Goal: Task Accomplishment & Management: Manage account settings

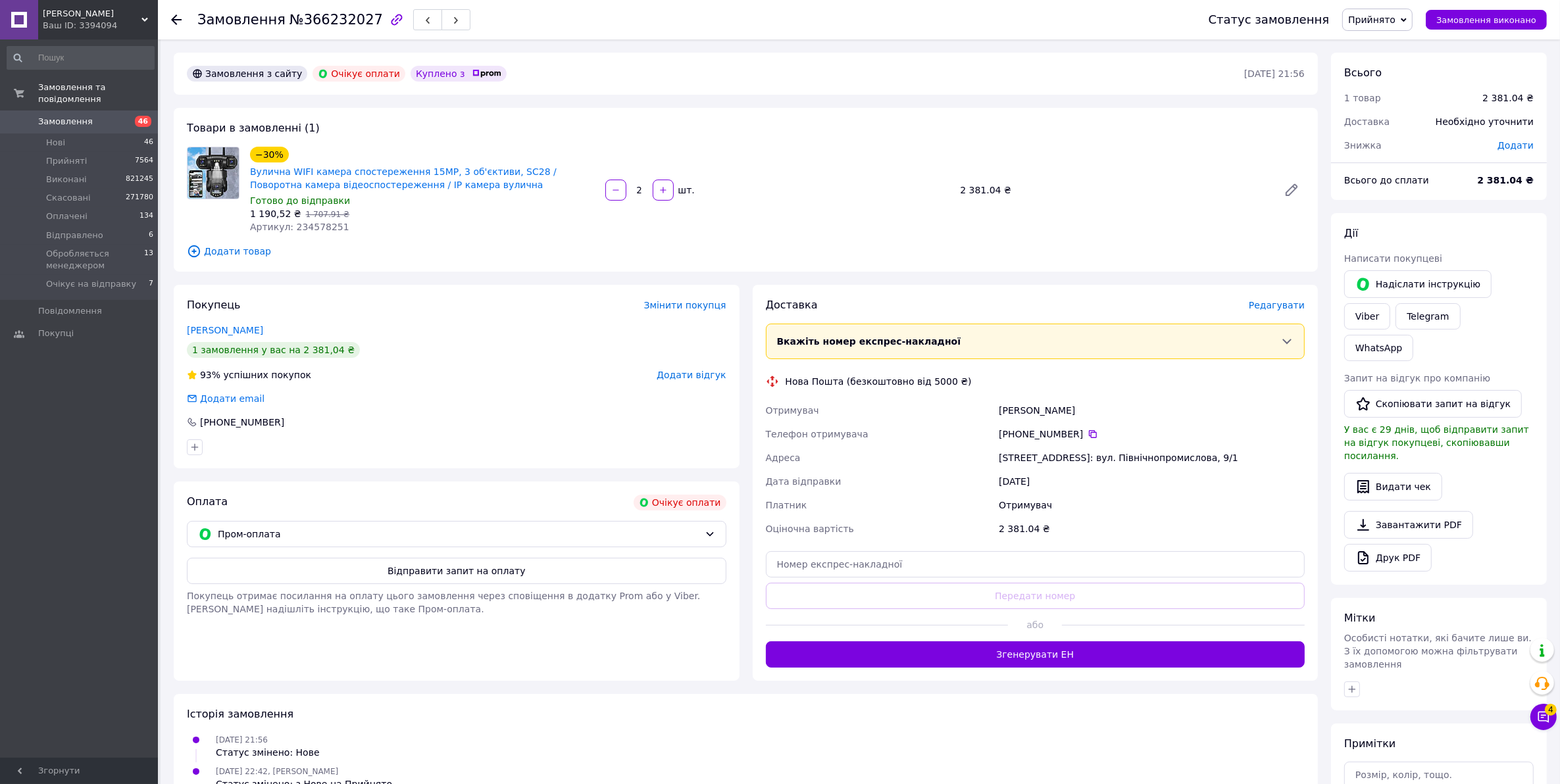
click at [178, 17] on icon at bounding box center [176, 20] width 10 height 10
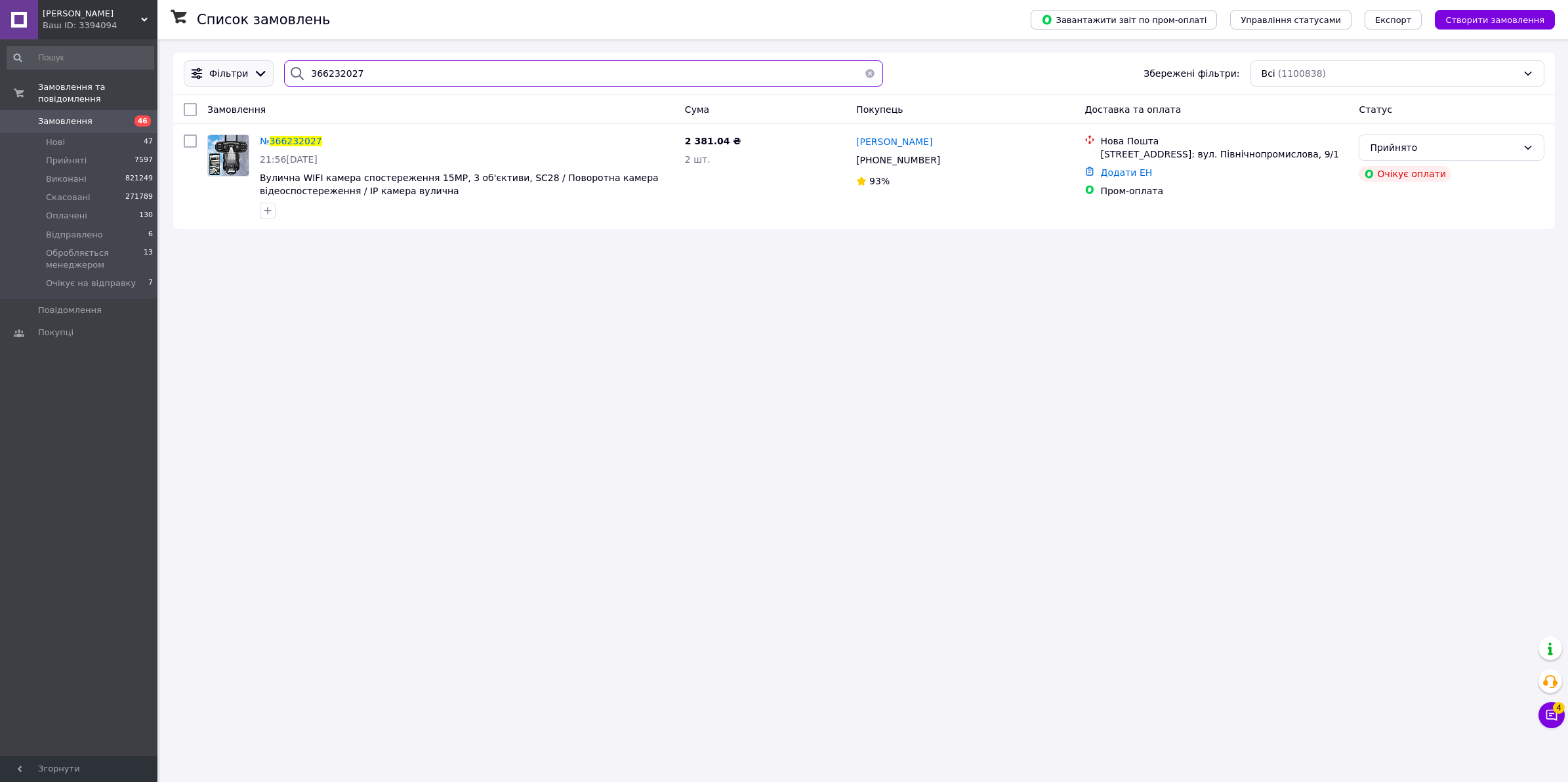
drag, startPoint x: 358, startPoint y: 79, endPoint x: 233, endPoint y: 79, distance: 125.0
click at [233, 79] on div "Фільтри 366232027 Збережені фільтри: Всі (1100838)" at bounding box center [864, 74] width 1371 height 26
paste input "1761"
type input "366231761"
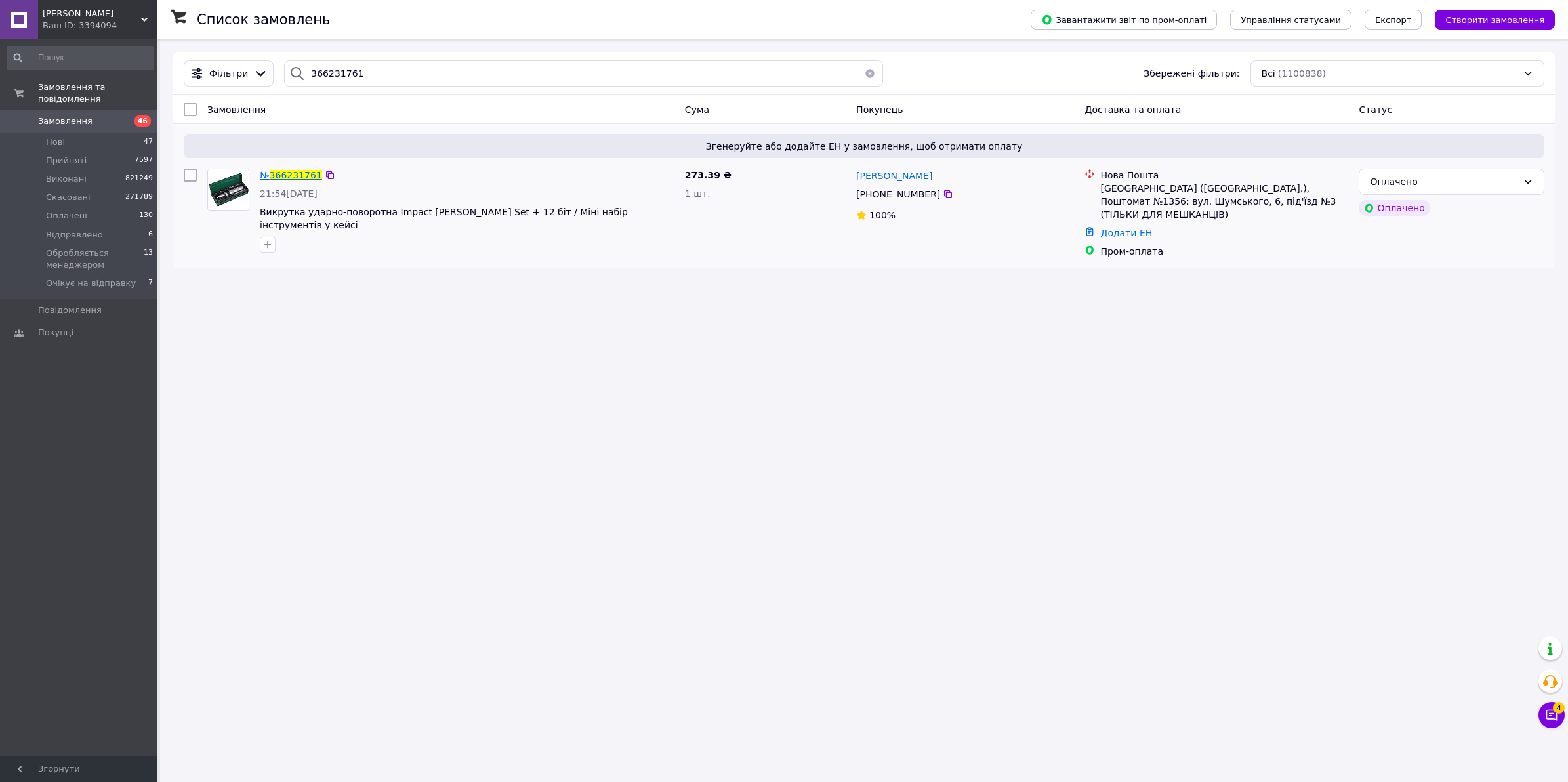
click at [274, 179] on span "366231761" at bounding box center [295, 175] width 52 height 10
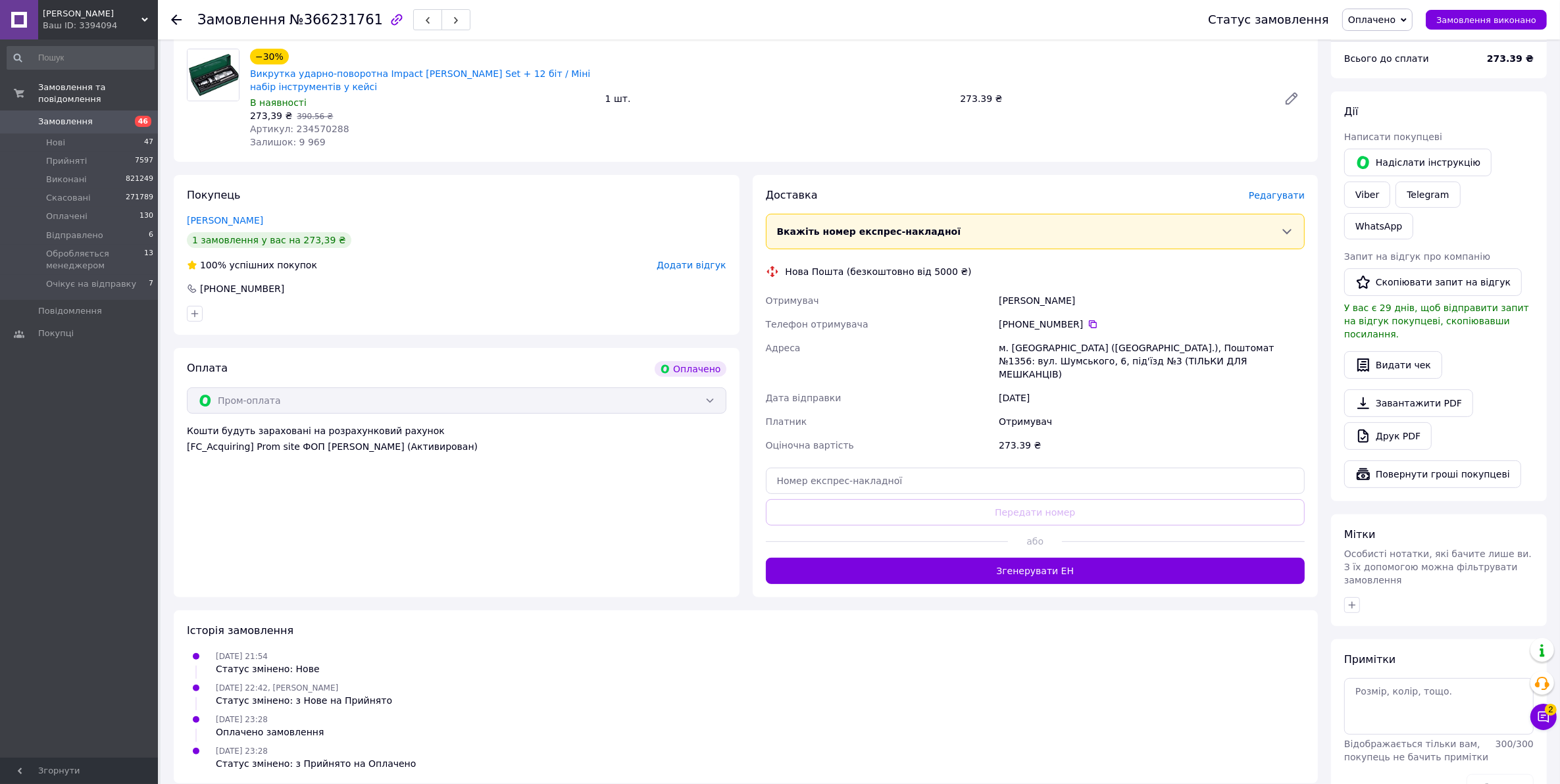
scroll to position [412, 0]
click at [76, 21] on div "Ваш ID: 3394094" at bounding box center [100, 26] width 115 height 12
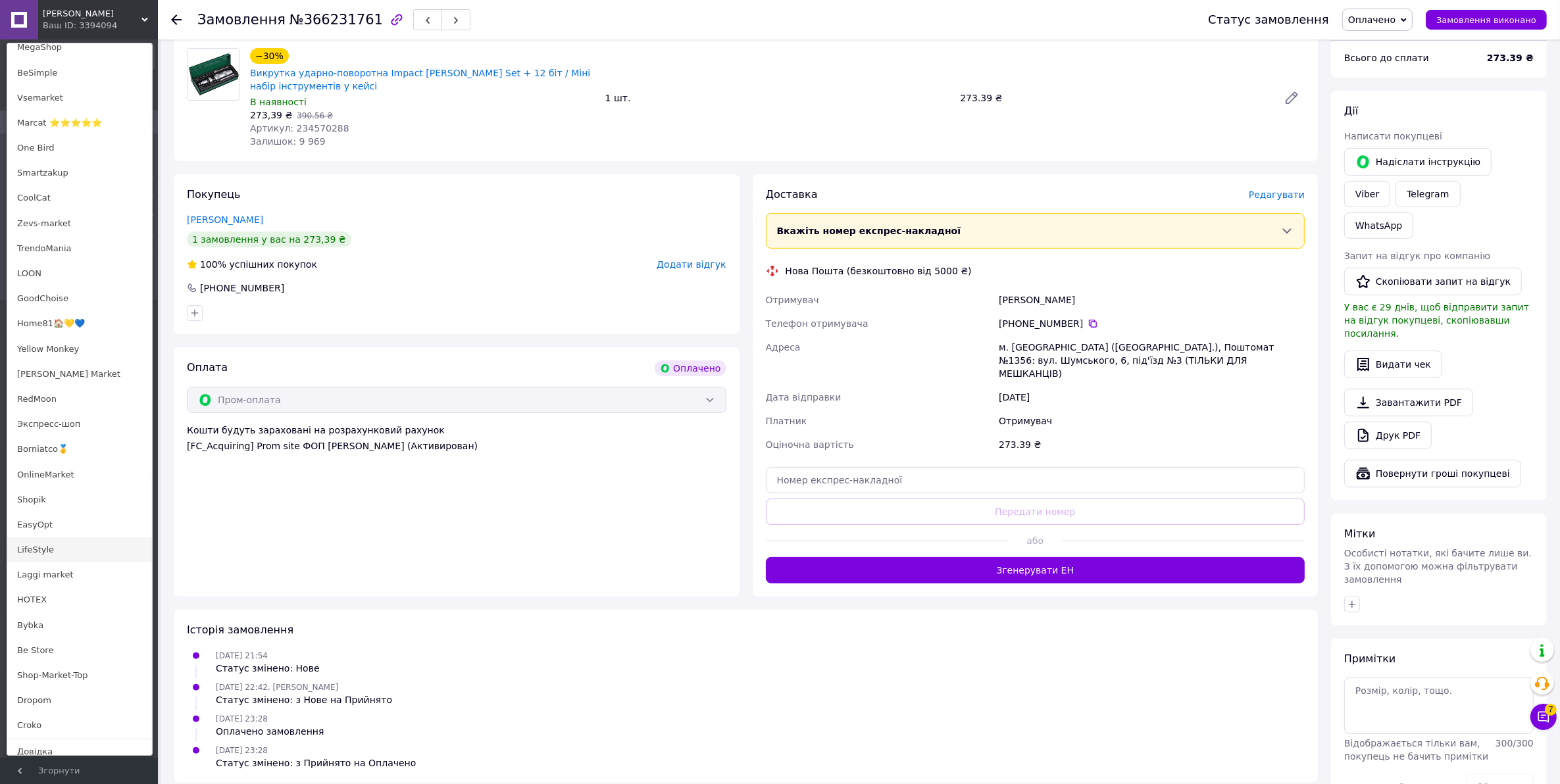
scroll to position [575, 0]
click at [66, 543] on link "LifeStyle" at bounding box center [80, 548] width 145 height 25
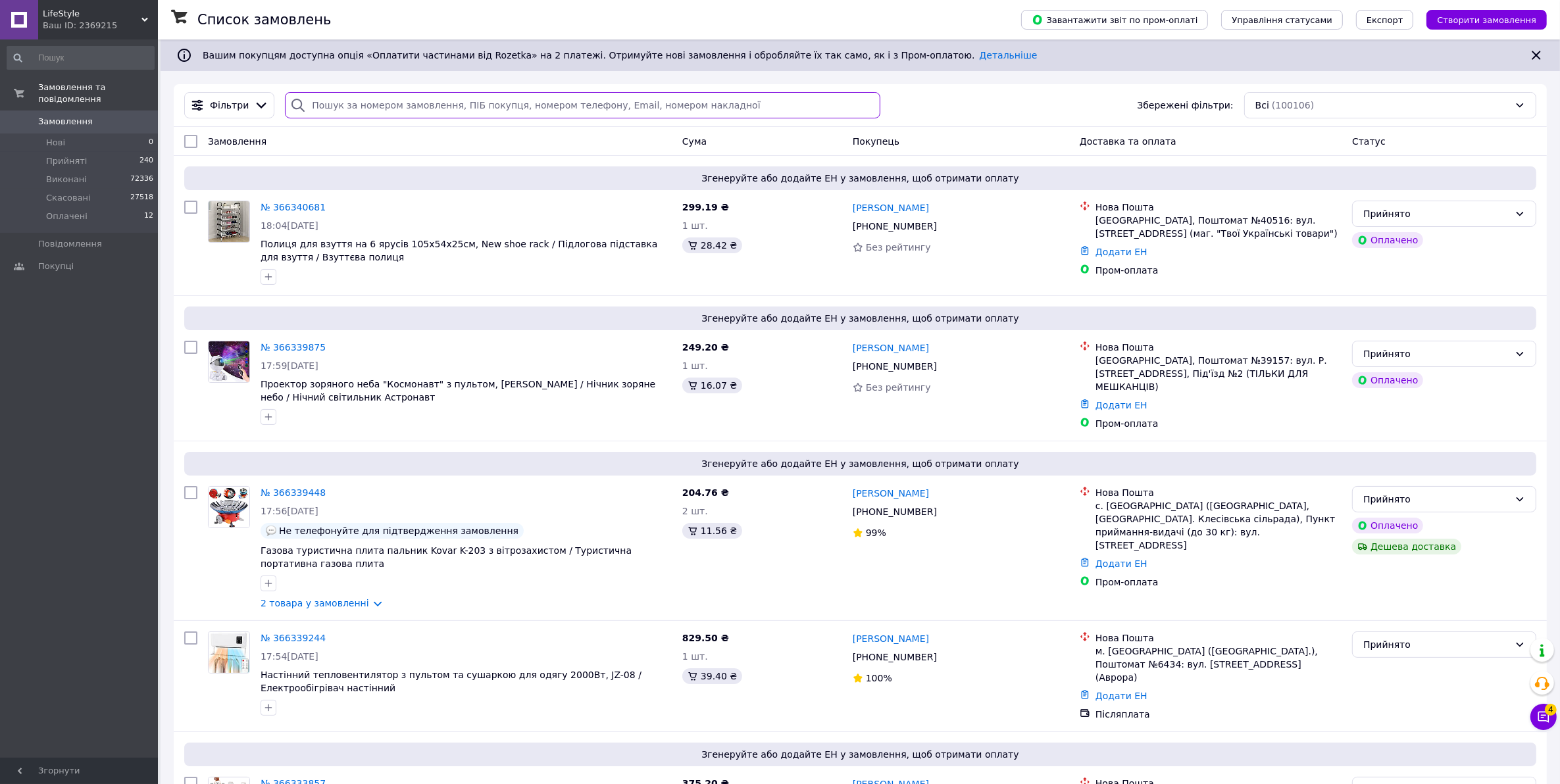
click at [339, 107] on input "search" at bounding box center [582, 105] width 595 height 27
paste input "366231806"
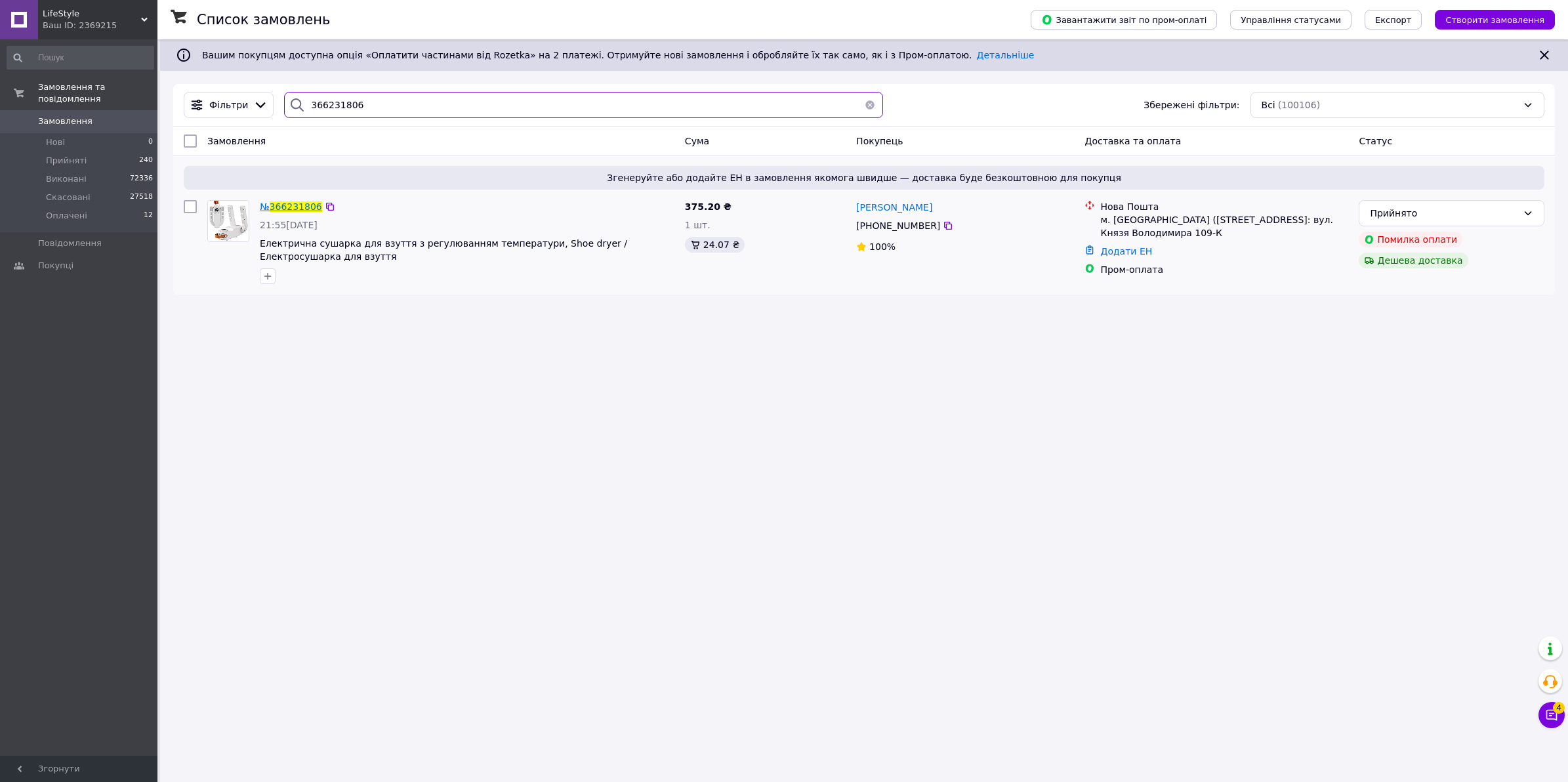
type input "366231806"
click at [284, 210] on span "366231806" at bounding box center [295, 207] width 52 height 10
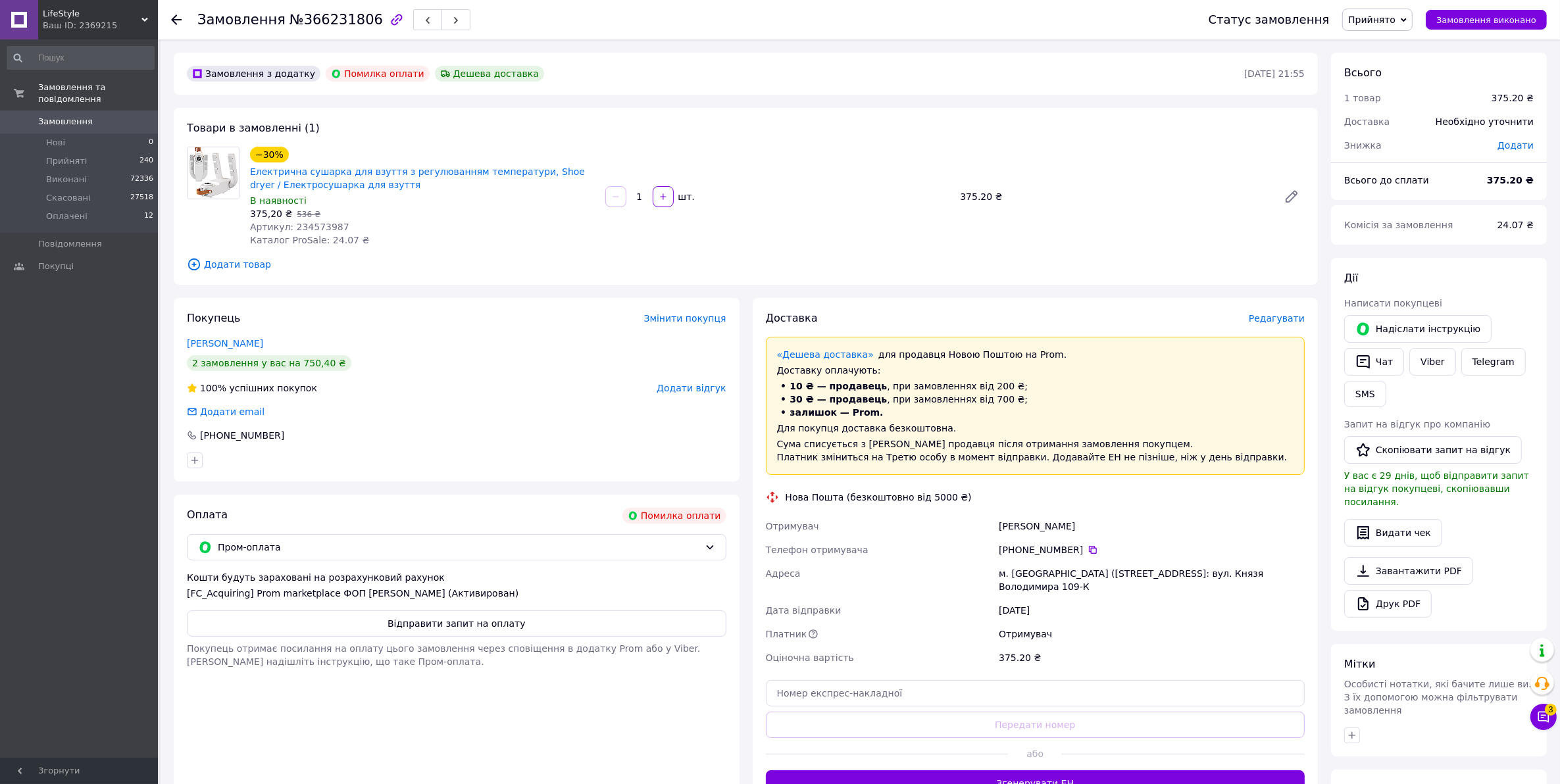
click at [182, 18] on div at bounding box center [184, 19] width 27 height 39
click at [176, 17] on icon at bounding box center [176, 20] width 10 height 10
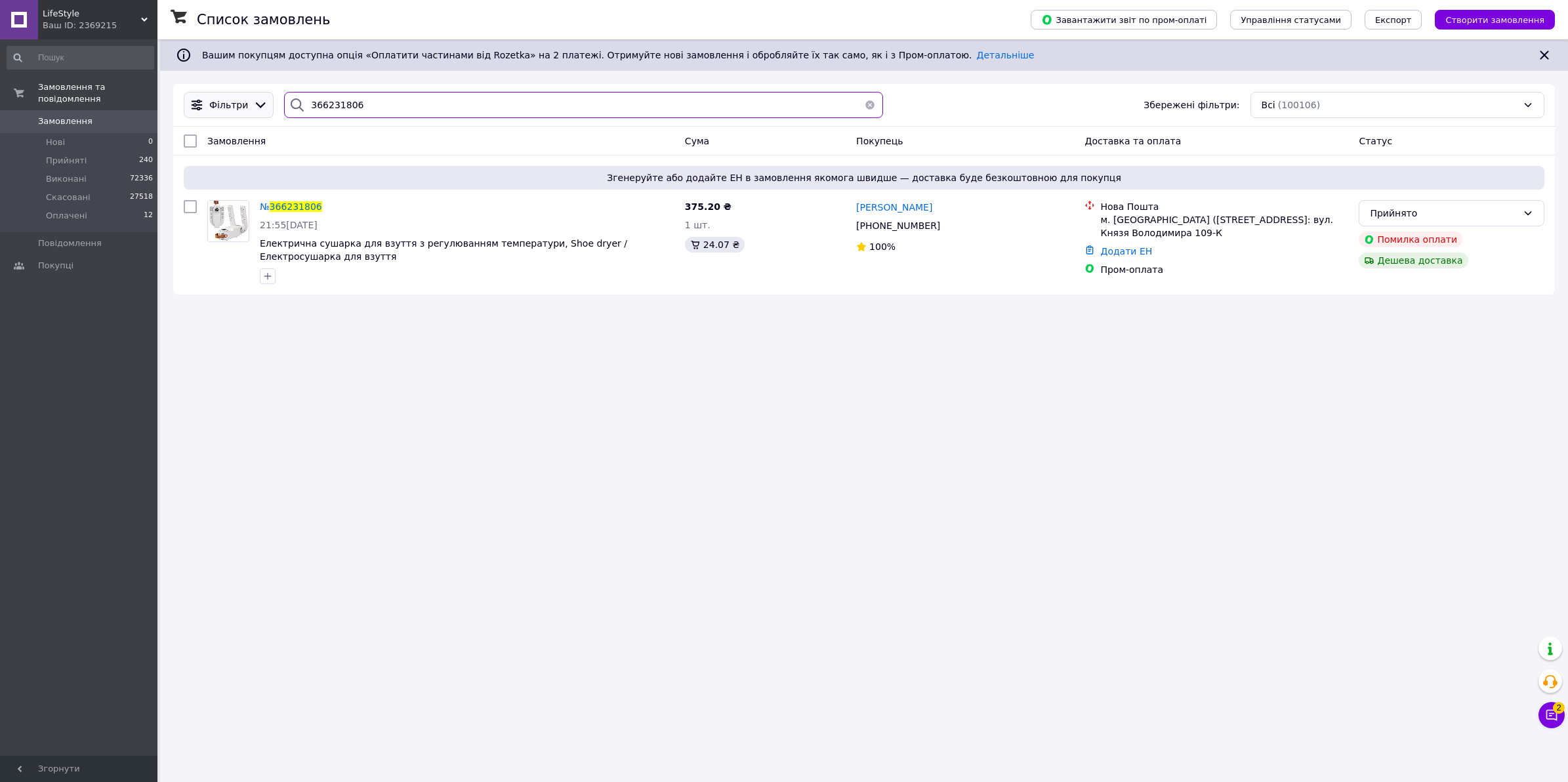
drag, startPoint x: 364, startPoint y: 108, endPoint x: 231, endPoint y: 106, distance: 133.0
click at [231, 106] on div "Фільтри 366231806 Збережені фільтри: Всі (100106)" at bounding box center [864, 105] width 1371 height 26
paste input "0127"
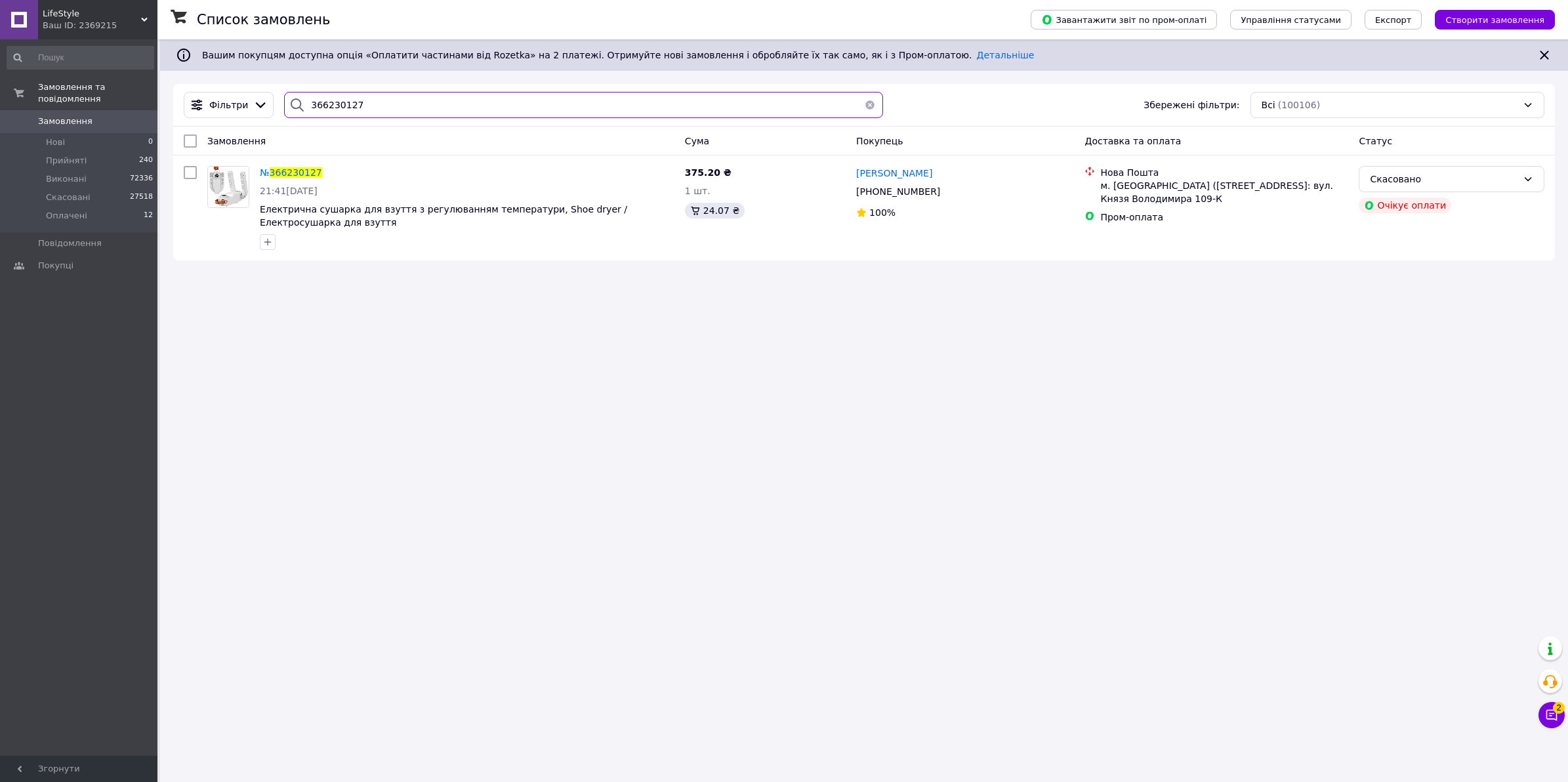
drag, startPoint x: 372, startPoint y: 105, endPoint x: 280, endPoint y: 110, distance: 92.1
click at [284, 110] on div "366230127" at bounding box center [583, 105] width 599 height 26
paste input "2005"
type input "366232005"
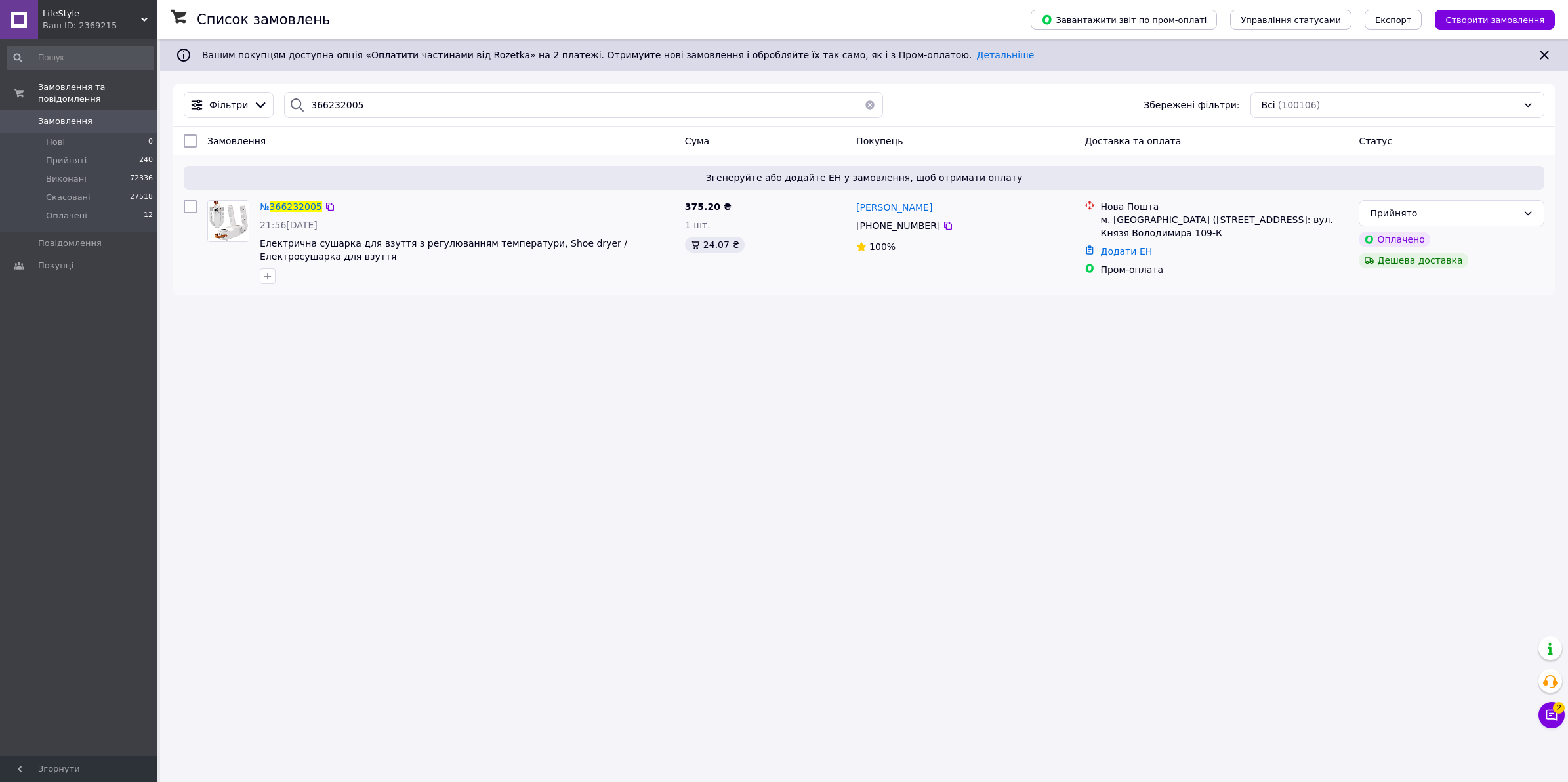
click at [401, 220] on div "21:56, 11.10.2025" at bounding box center [467, 225] width 415 height 13
click at [281, 205] on span "366232005" at bounding box center [295, 207] width 52 height 10
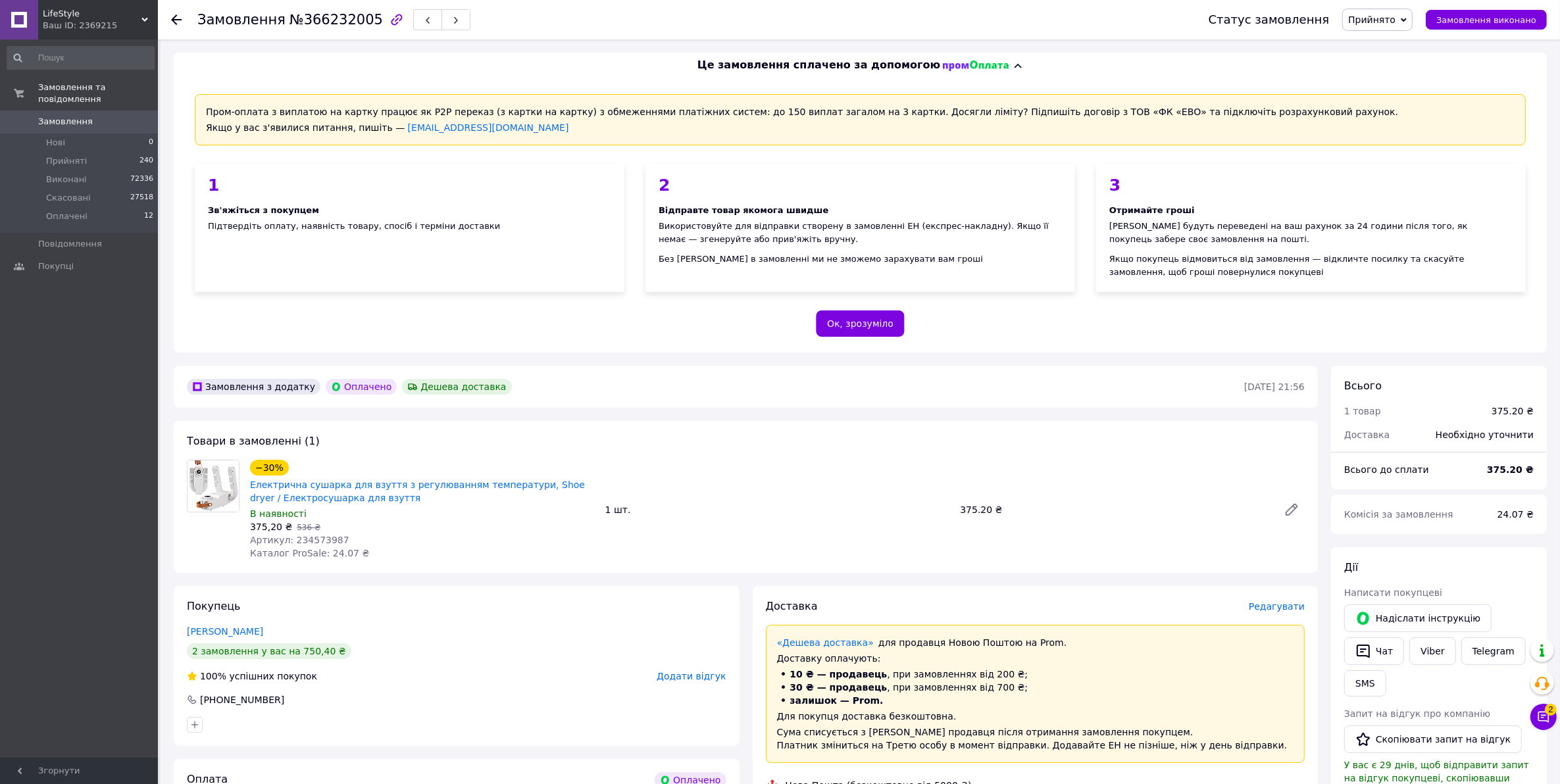
click at [81, 13] on span "LifeStyle" at bounding box center [92, 14] width 99 height 12
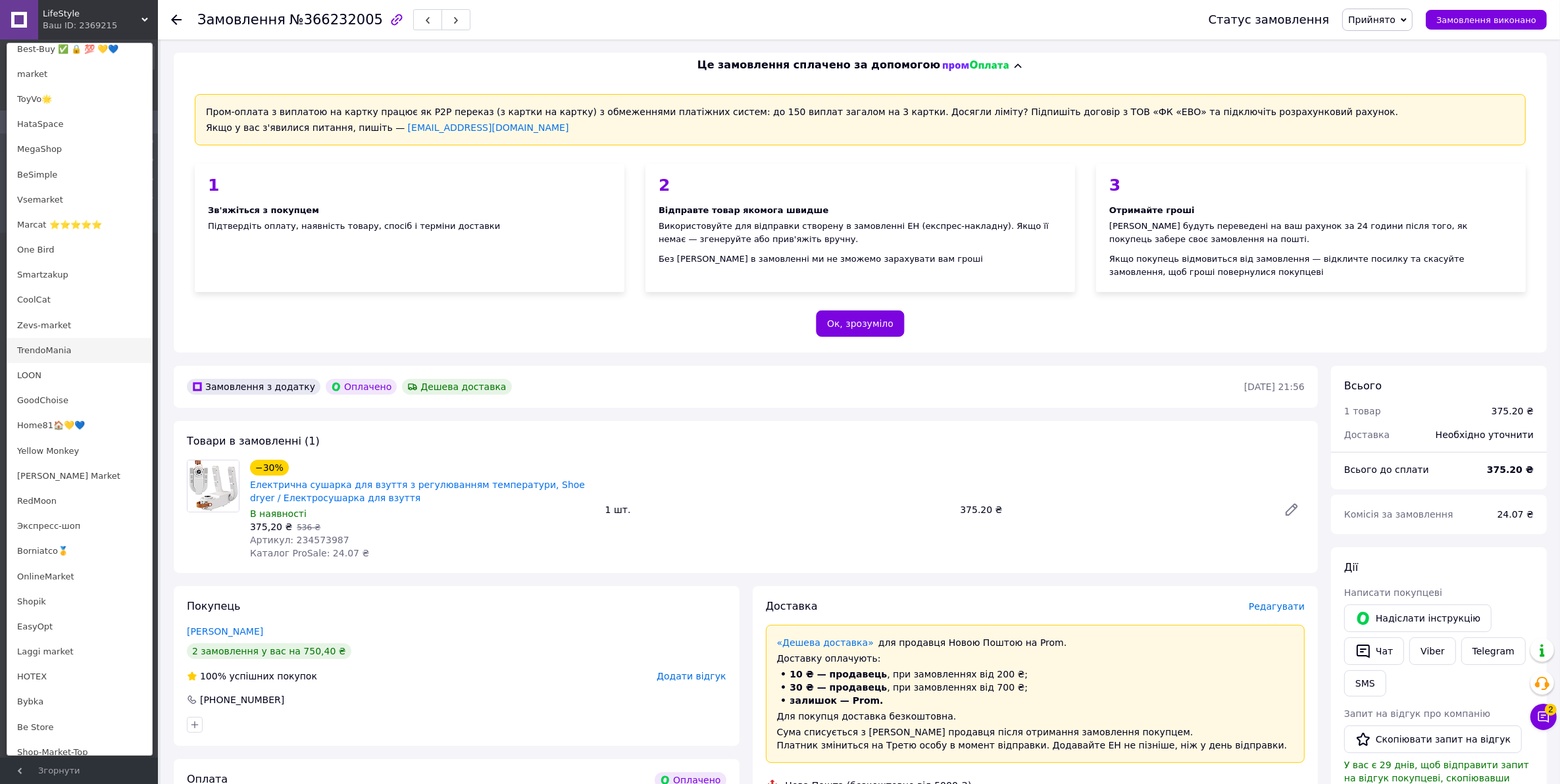
scroll to position [493, 0]
click at [74, 533] on link "Borniatco🥇" at bounding box center [80, 530] width 145 height 25
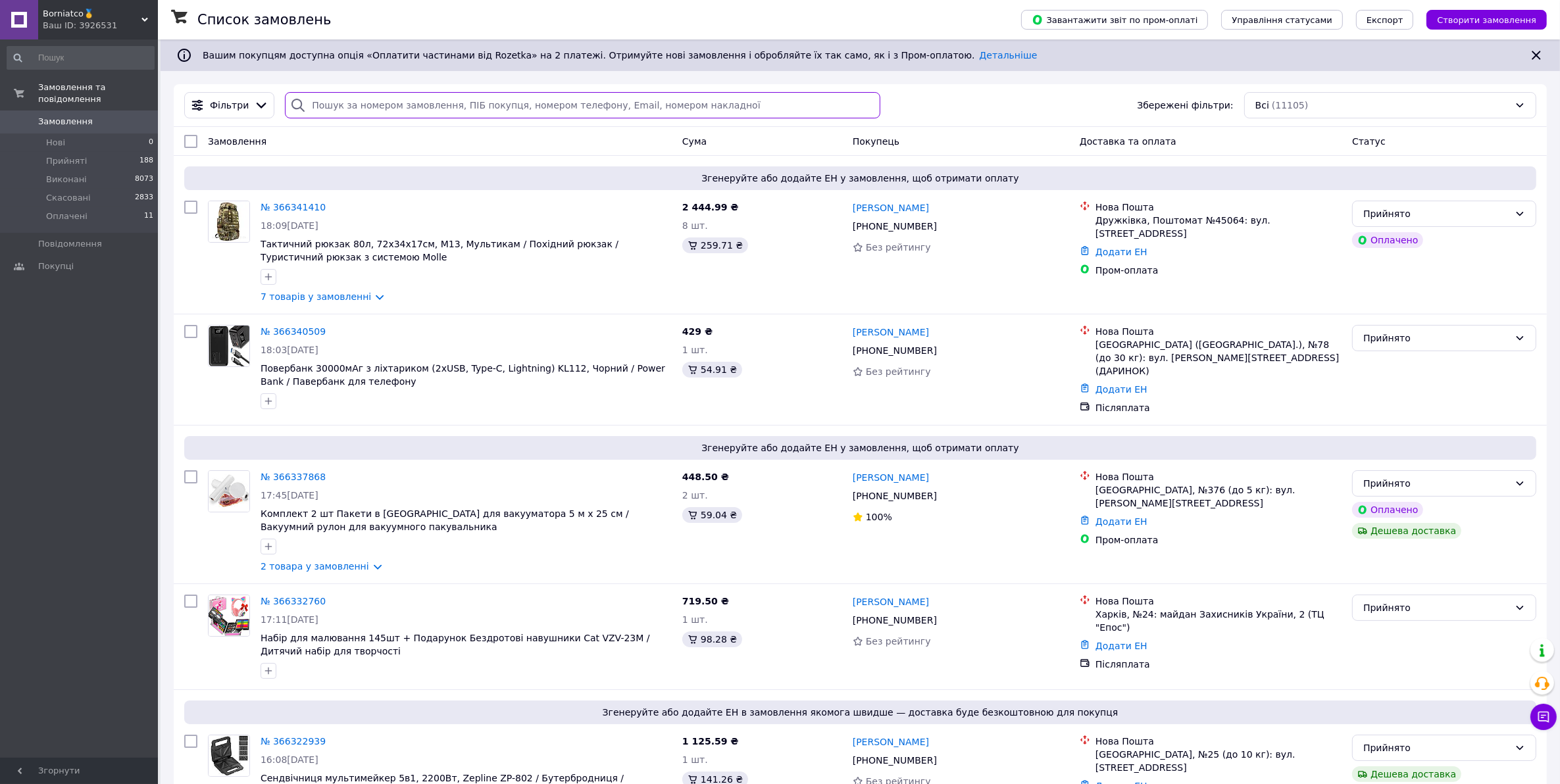
click at [343, 100] on input "search" at bounding box center [582, 105] width 595 height 27
paste input "366232042"
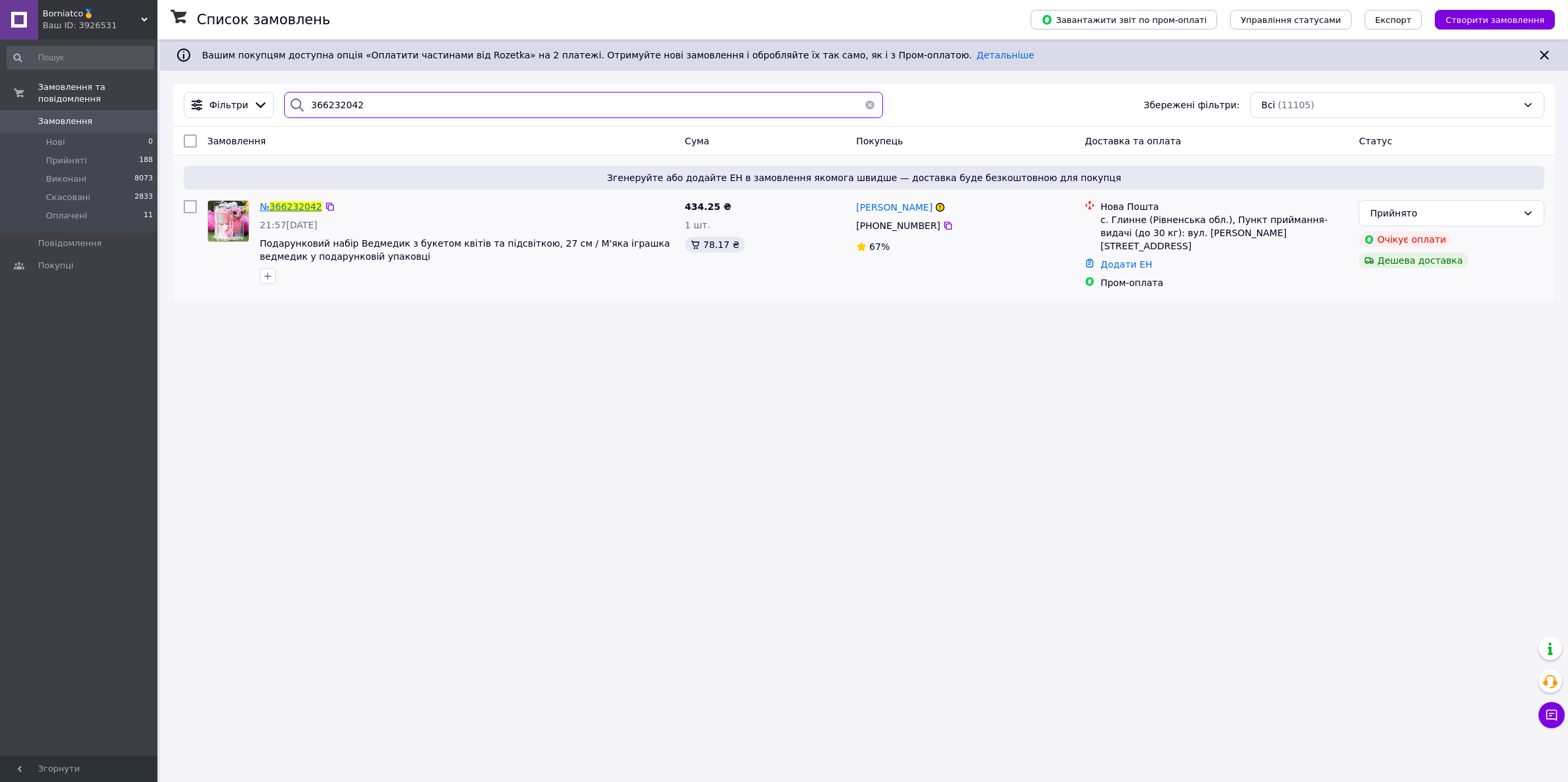
type input "366232042"
click at [281, 207] on span "366232042" at bounding box center [295, 207] width 52 height 10
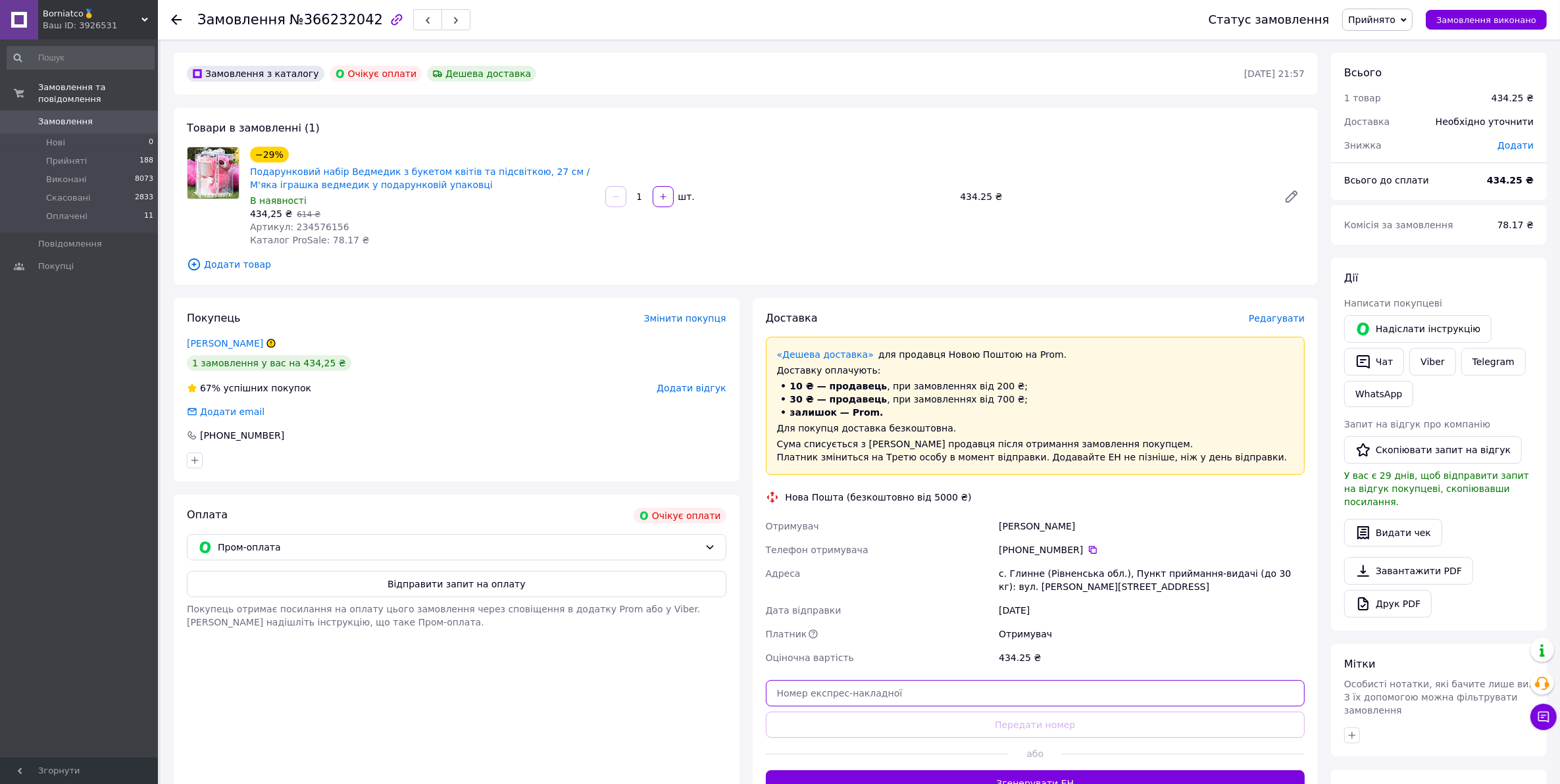
drag, startPoint x: 910, startPoint y: 679, endPoint x: 909, endPoint y: 686, distance: 7.1
click at [910, 682] on input "text" at bounding box center [1035, 693] width 539 height 27
paste input "20451269226459"
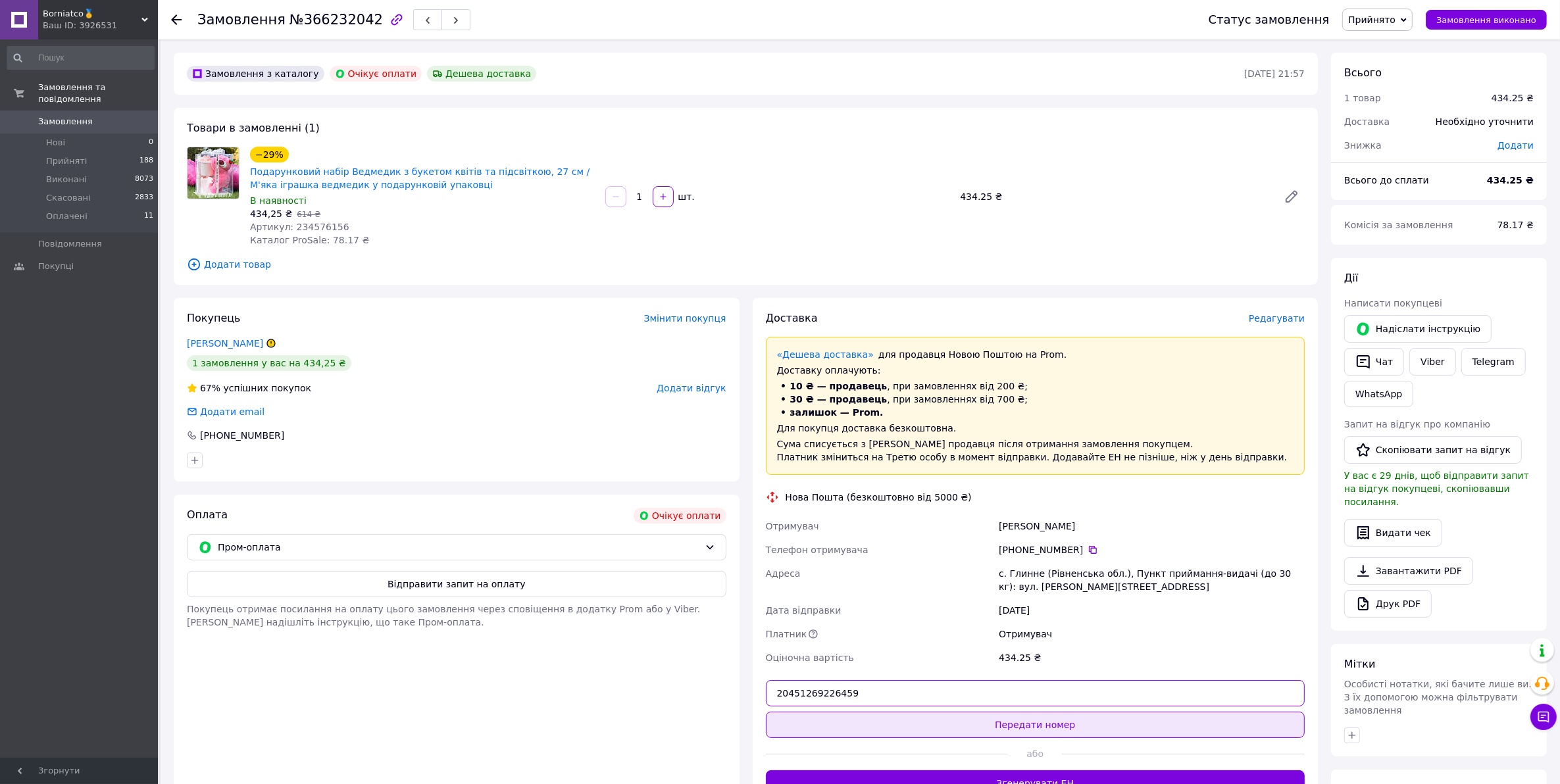
type input "20451269226459"
click at [942, 725] on button "Передати номер" at bounding box center [1035, 725] width 539 height 27
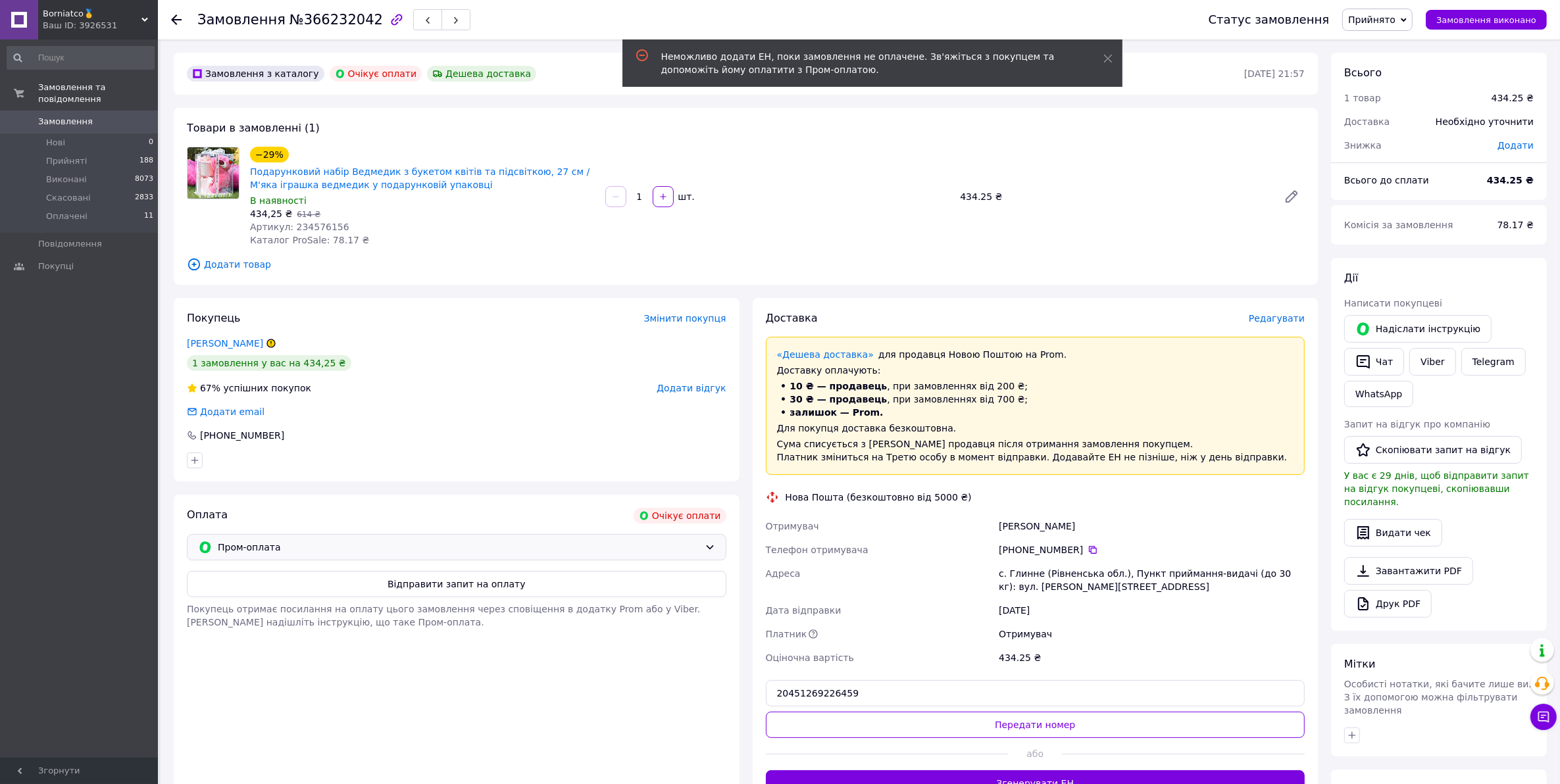
click at [289, 550] on span "Пром-оплата" at bounding box center [458, 547] width 482 height 15
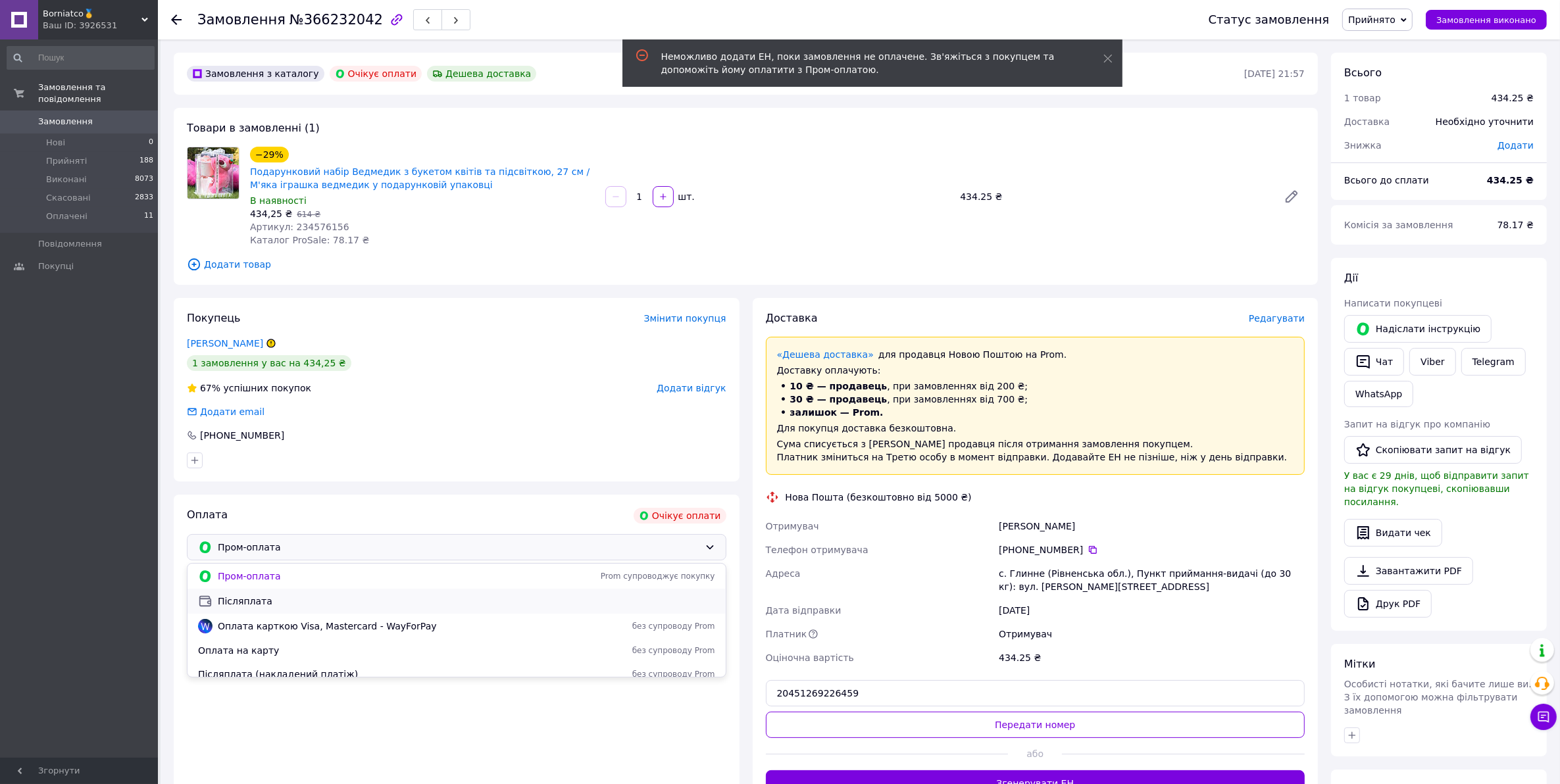
click at [252, 602] on span "Післяплата" at bounding box center [466, 601] width 497 height 13
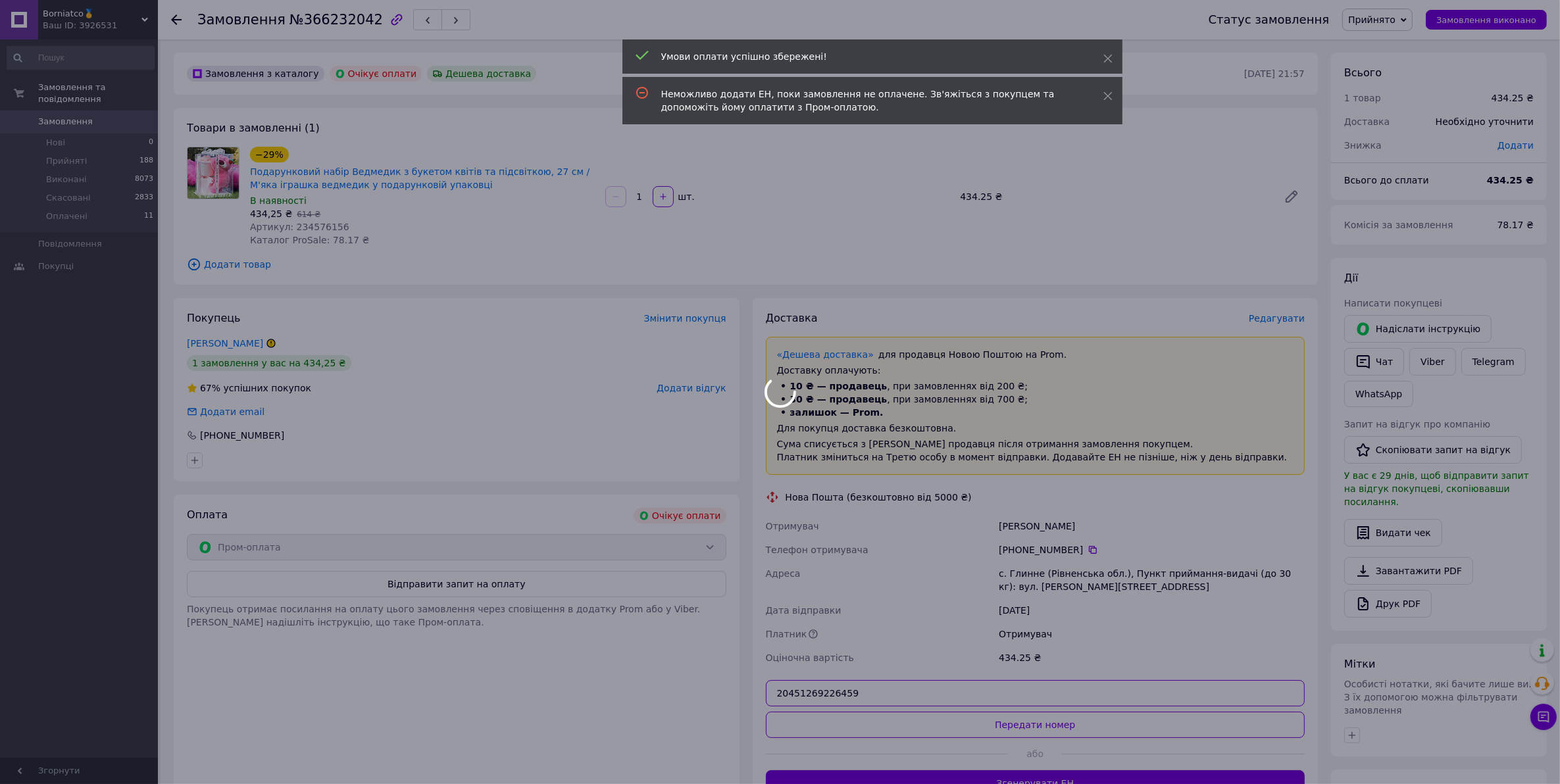
drag, startPoint x: 765, startPoint y: 695, endPoint x: 748, endPoint y: 693, distance: 17.1
click at [728, 695] on body "Borniatco🥇 Ваш ID: 3926531 Сайт Borniatco🥇 Кабінет покупця Перевірити стан сист…" at bounding box center [780, 478] width 1560 height 957
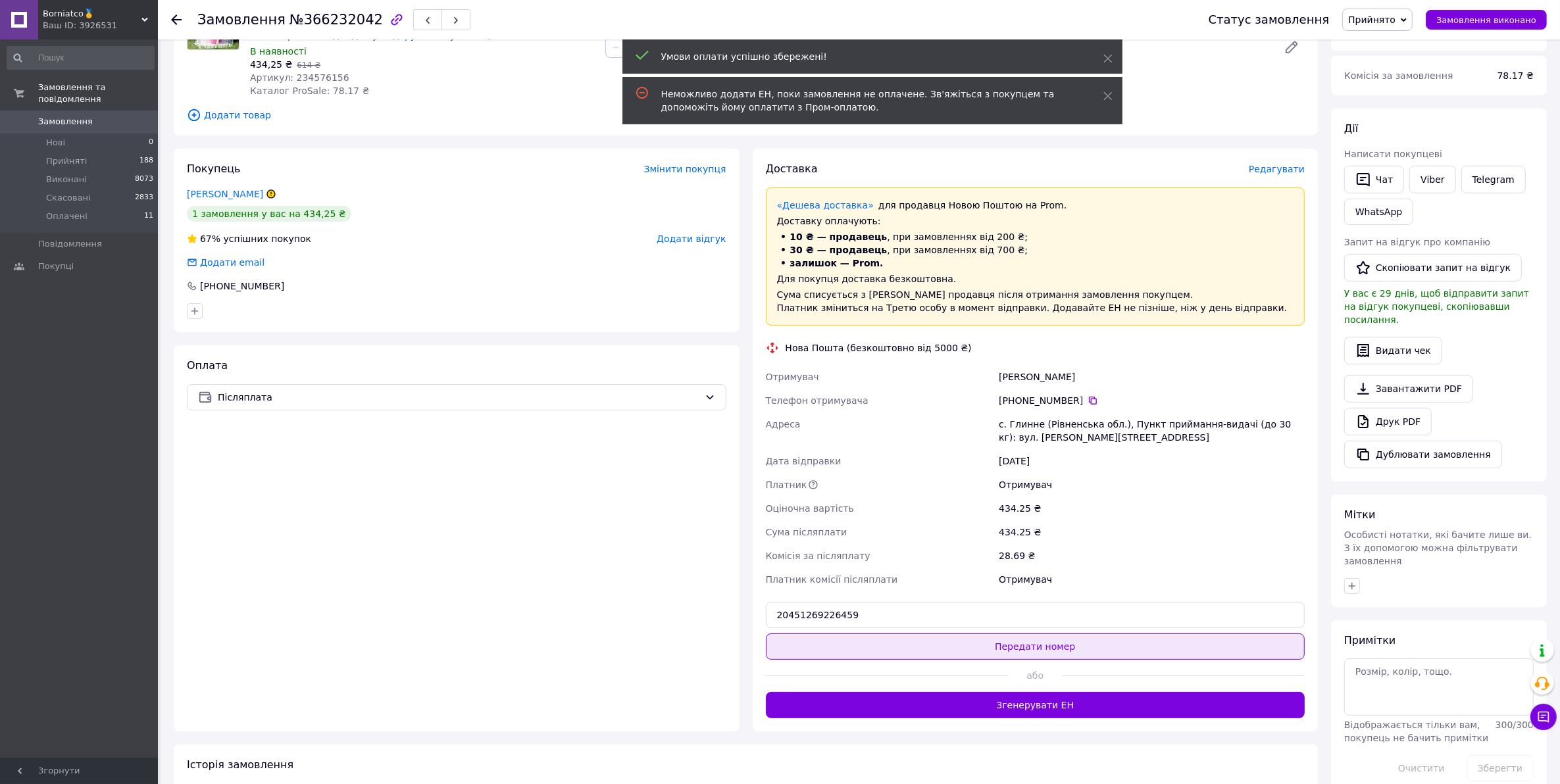
scroll to position [164, 0]
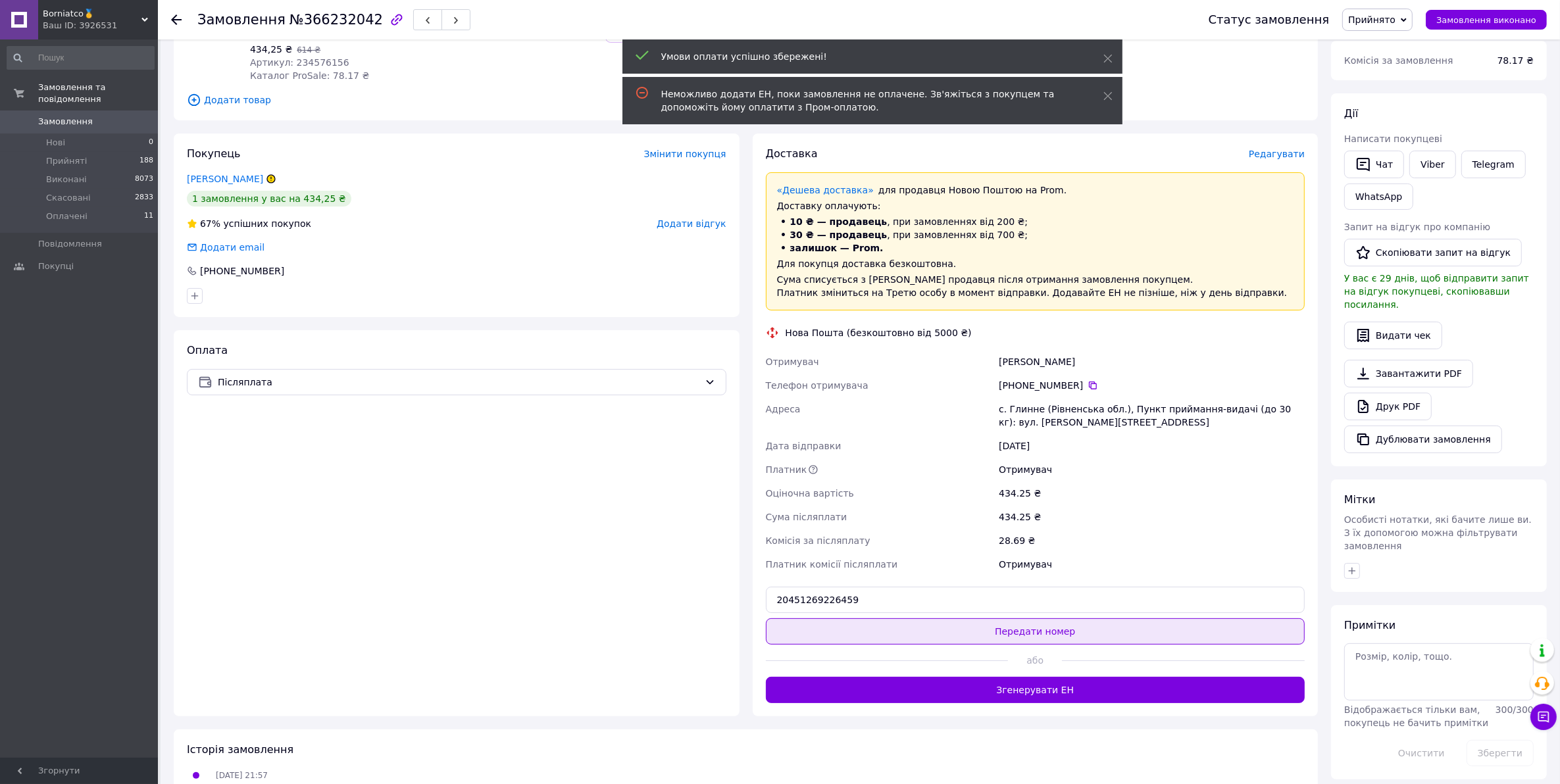
click at [911, 628] on button "Передати номер" at bounding box center [1035, 631] width 539 height 27
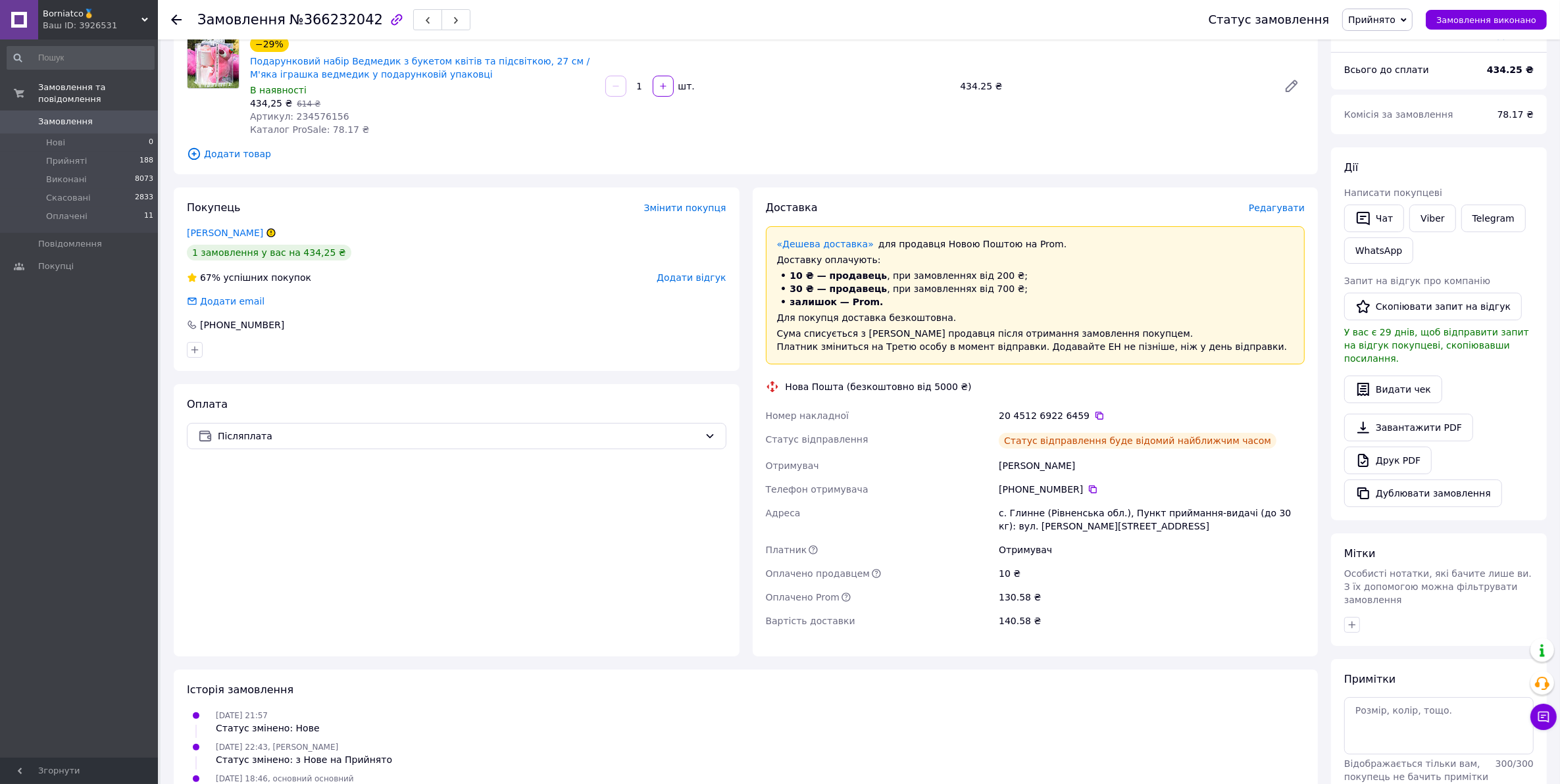
scroll to position [0, 0]
